Goal: Information Seeking & Learning: Learn about a topic

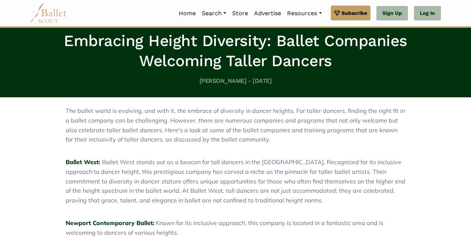
scroll to position [153, 0]
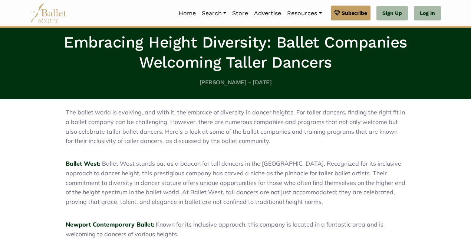
click at [80, 70] on h1 "Embracing Height Diversity: Ballet Companies Welcoming Taller Dancers" at bounding box center [235, 52] width 405 height 40
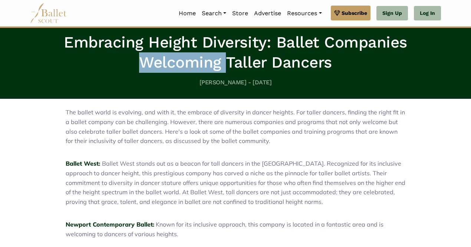
click at [80, 70] on h1 "Embracing Height Diversity: Ballet Companies Welcoming Taller Dancers" at bounding box center [235, 52] width 405 height 40
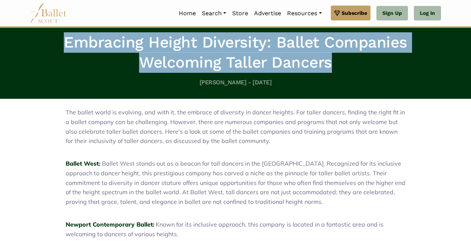
click at [80, 70] on h1 "Embracing Height Diversity: Ballet Companies Welcoming Taller Dancers" at bounding box center [235, 52] width 405 height 40
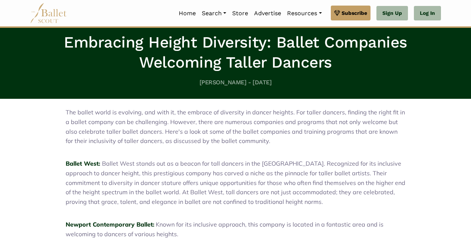
click at [80, 70] on h1 "Embracing Height Diversity: Ballet Companies Welcoming Taller Dancers" at bounding box center [235, 52] width 405 height 40
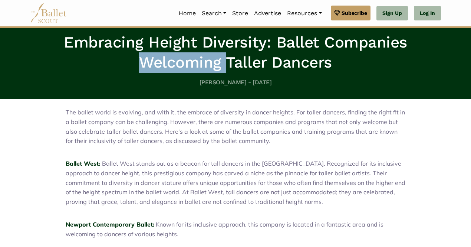
click at [80, 70] on h1 "Embracing Height Diversity: Ballet Companies Welcoming Taller Dancers" at bounding box center [235, 52] width 405 height 40
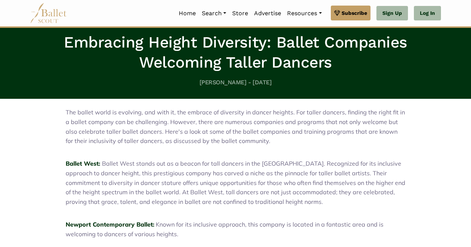
click at [80, 70] on h1 "Embracing Height Diversity: Ballet Companies Welcoming Taller Dancers" at bounding box center [235, 52] width 405 height 40
click at [84, 66] on h1 "Embracing Height Diversity: Ballet Companies Welcoming Taller Dancers" at bounding box center [235, 52] width 405 height 40
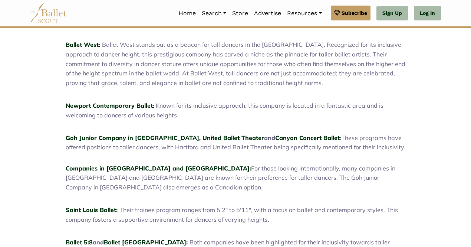
scroll to position [274, 0]
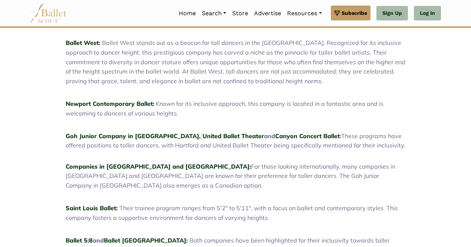
click at [84, 66] on p "Ballet West: Ballet West stands out as a beacon for tall dancers in [GEOGRAPHIC…" at bounding box center [236, 61] width 340 height 47
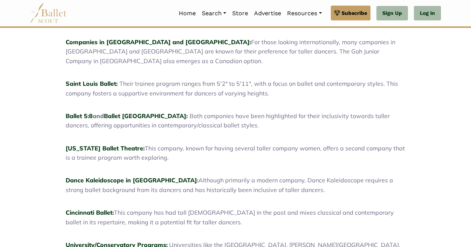
scroll to position [399, 0]
